Goal: Task Accomplishment & Management: Manage account settings

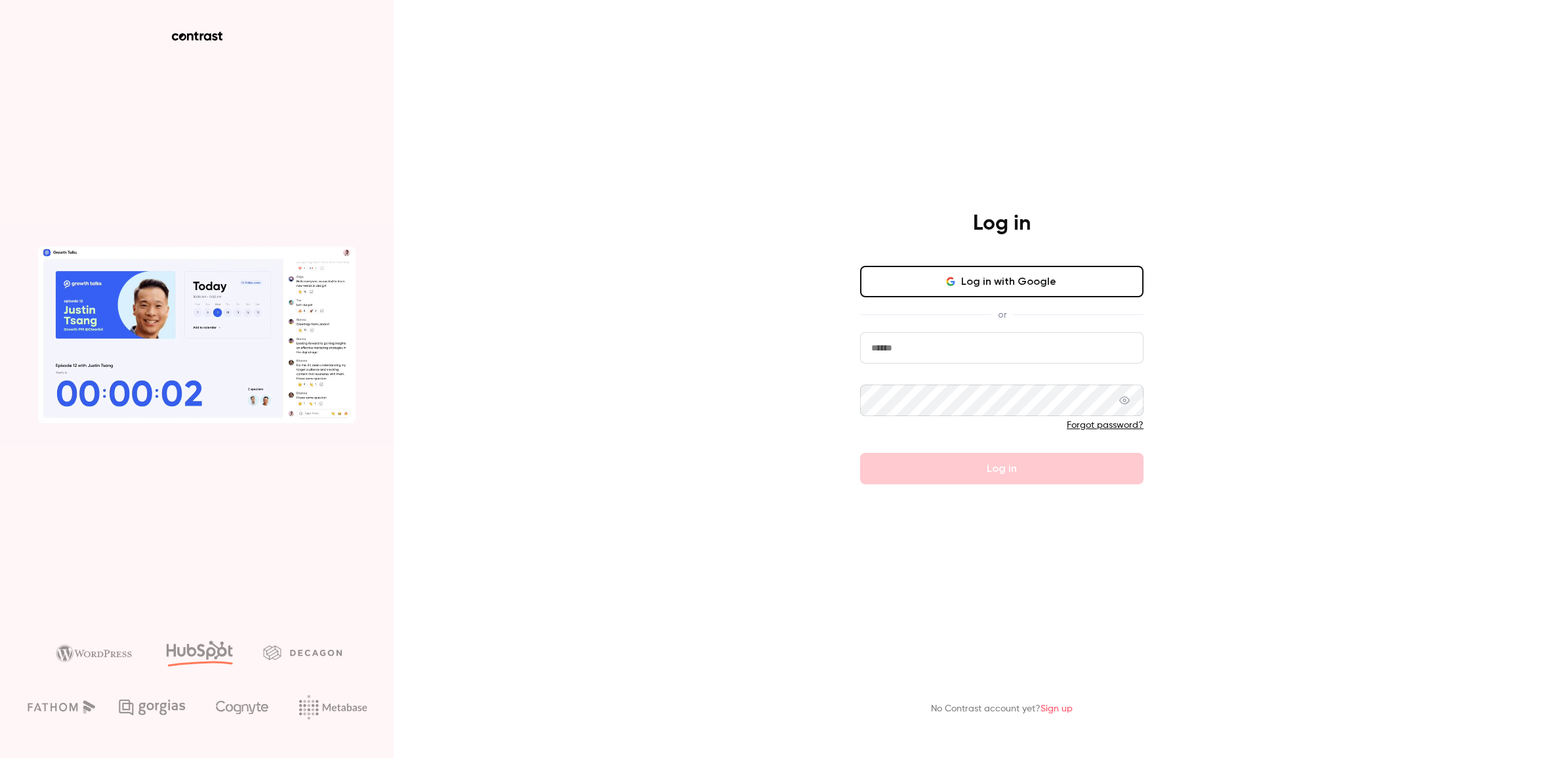
click at [937, 346] on input "email" at bounding box center [1002, 348] width 284 height 31
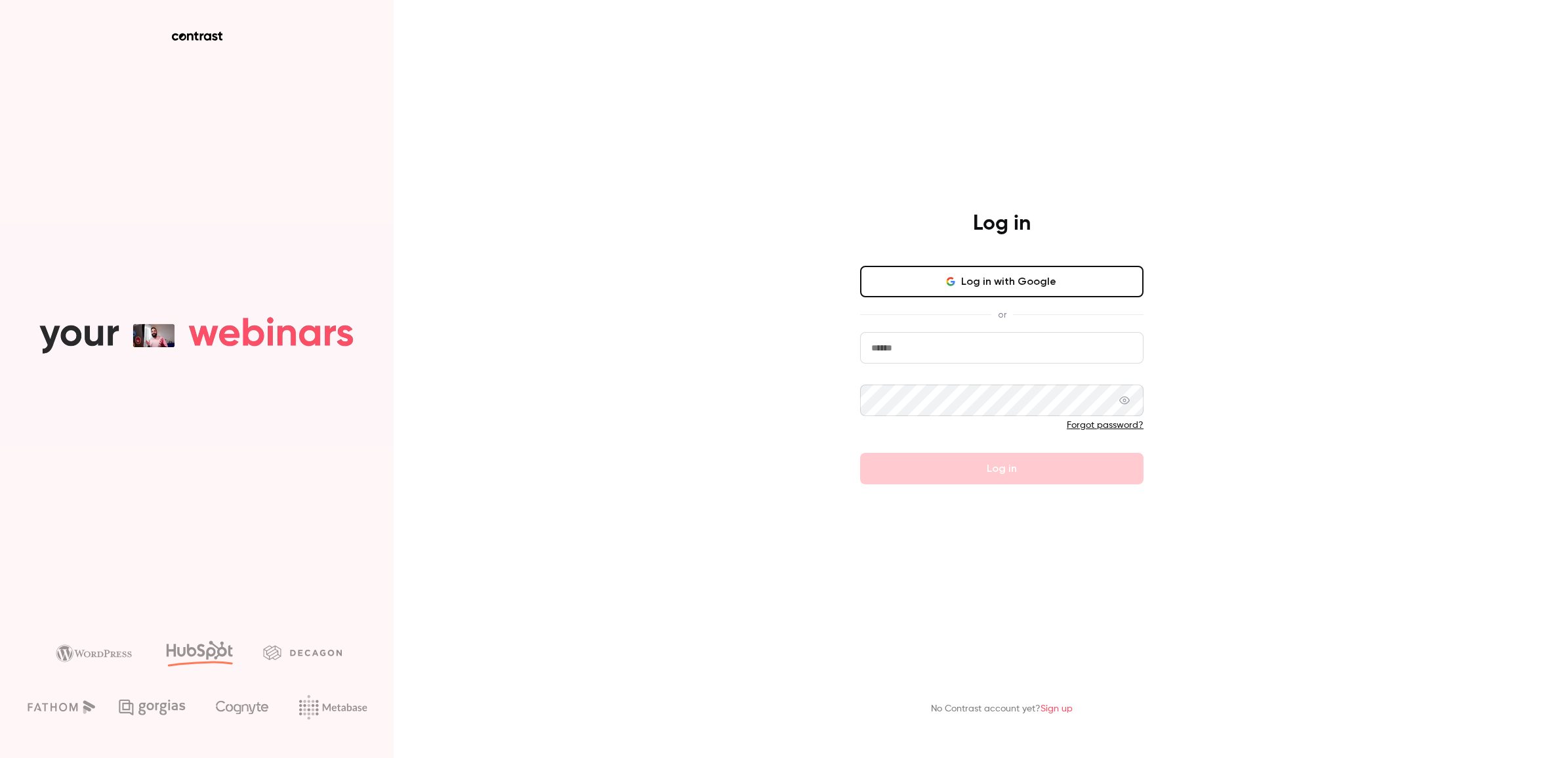
type input "**********"
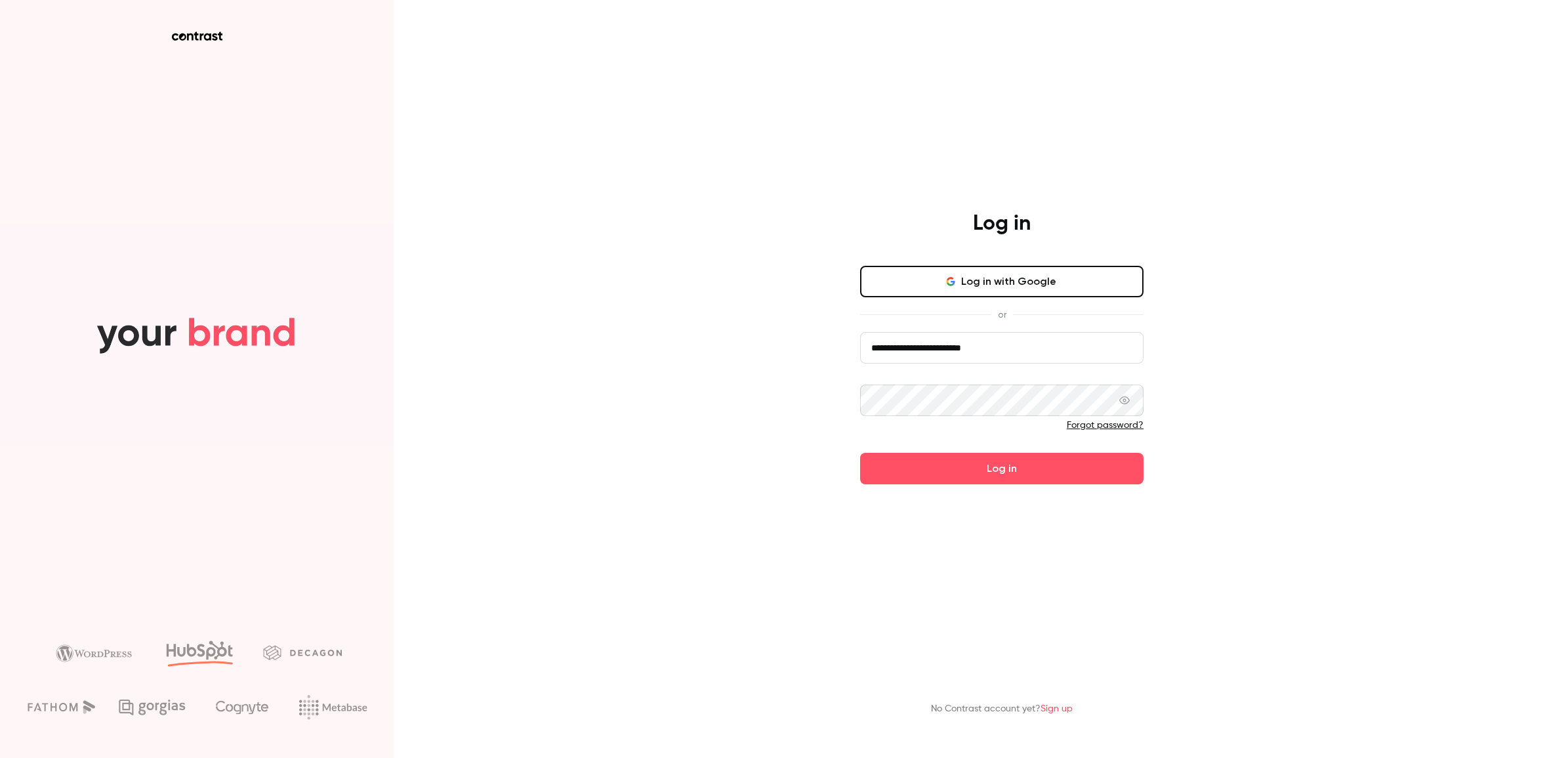
click at [633, 389] on div "**********" at bounding box center [784, 379] width 1568 height 758
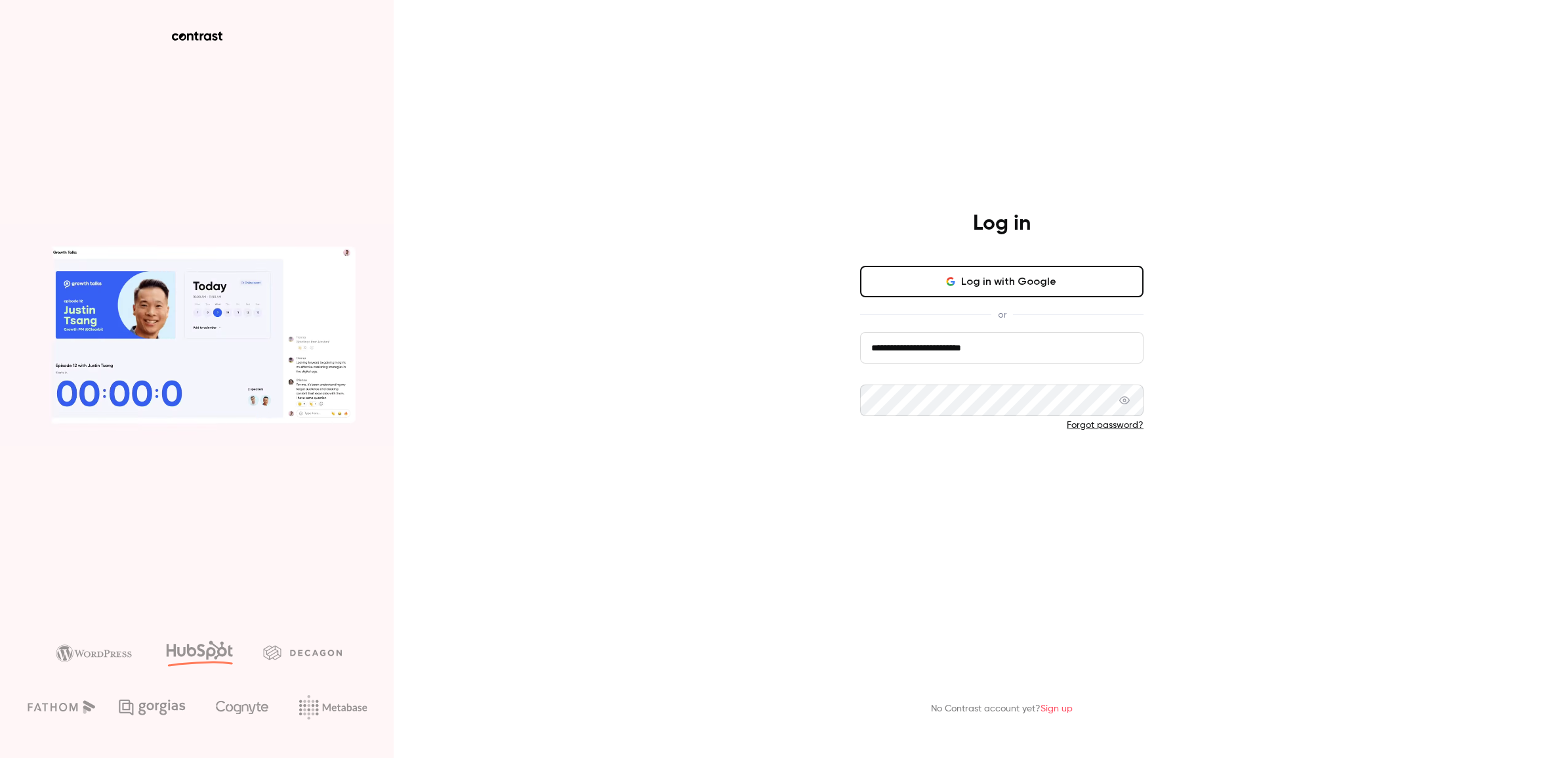
click at [1038, 467] on button "Log in" at bounding box center [1002, 469] width 284 height 31
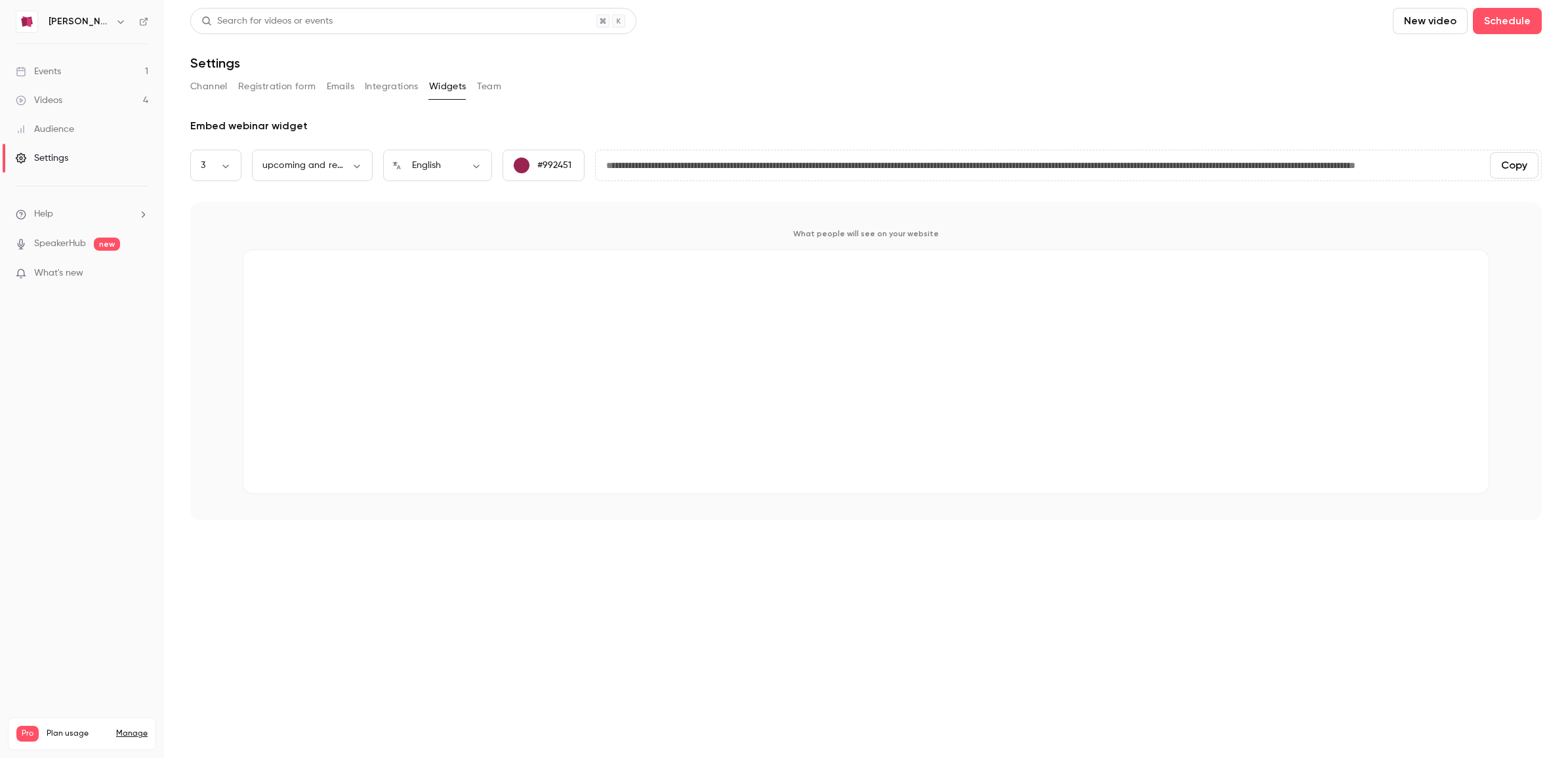
click at [53, 161] on div "Settings" at bounding box center [41, 158] width 52 height 13
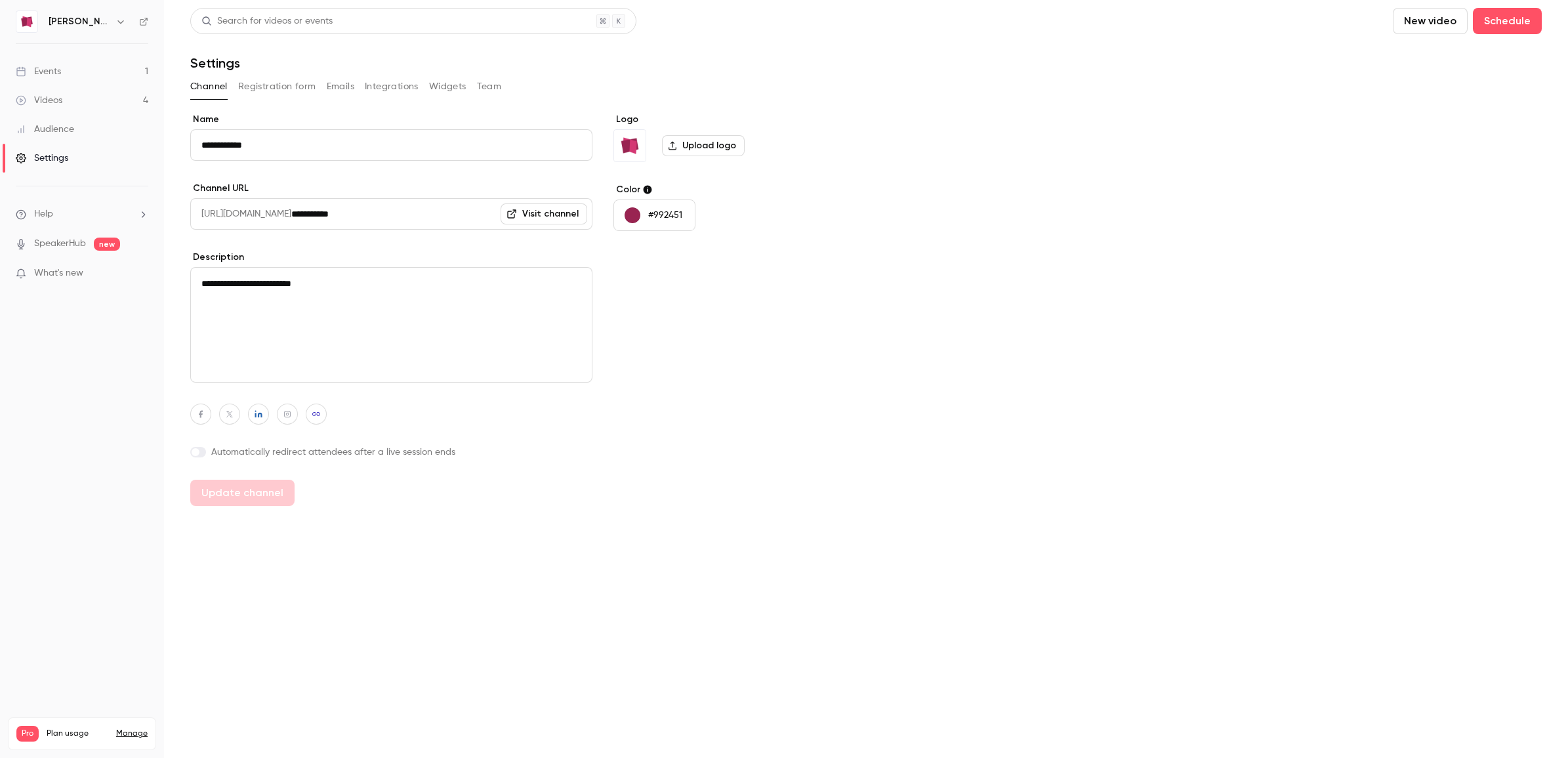
click at [40, 211] on span "Help" at bounding box center [43, 214] width 19 height 14
click at [127, 732] on div at bounding box center [784, 379] width 1568 height 758
click at [29, 726] on span "Pro" at bounding box center [28, 733] width 22 height 16
click at [58, 729] on span "Plan usage" at bounding box center [77, 733] width 62 height 10
click at [129, 729] on link "Manage" at bounding box center [132, 733] width 31 height 10
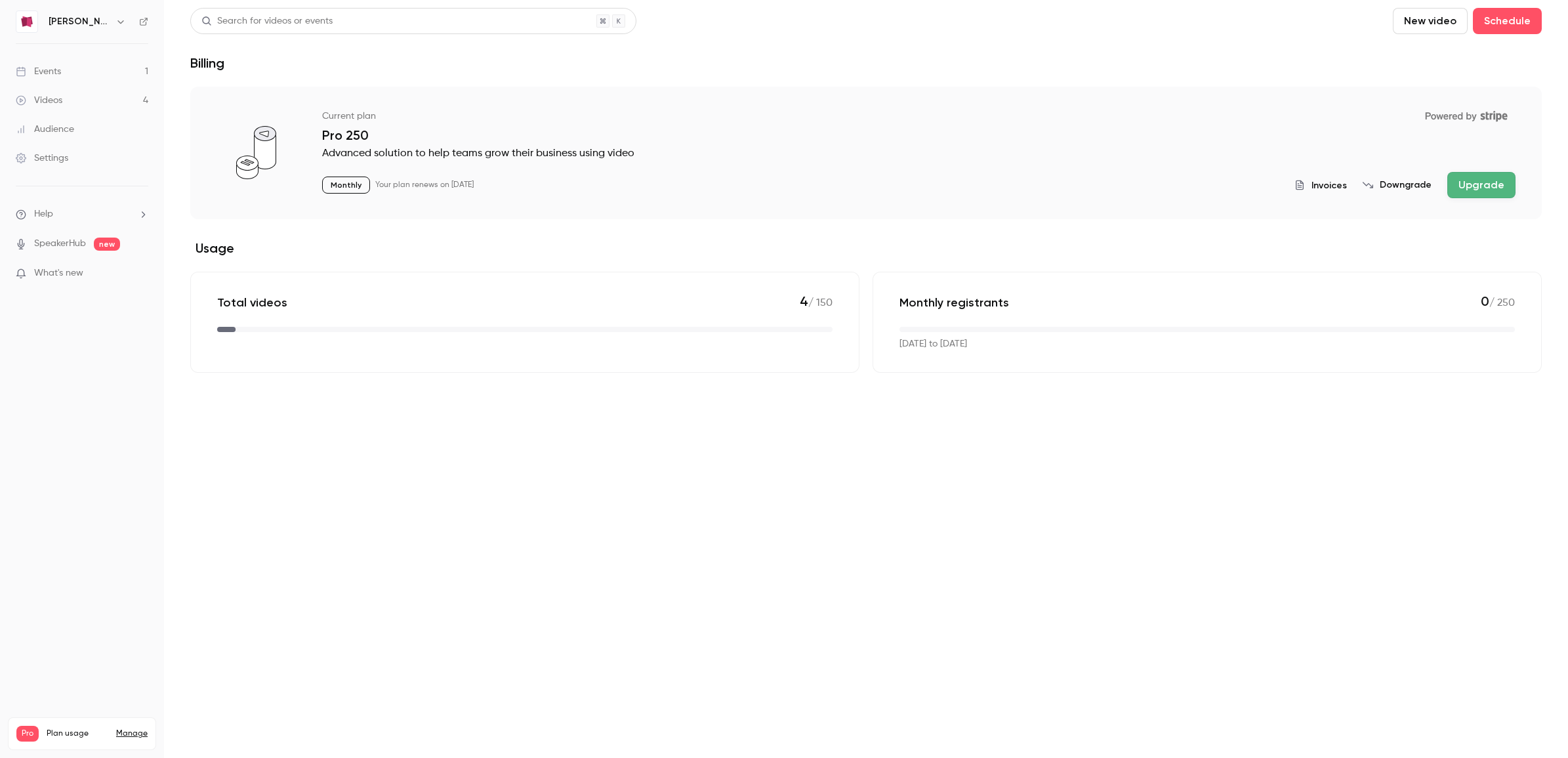
click at [1343, 185] on span "Invoices" at bounding box center [1329, 185] width 35 height 14
